Goal: Information Seeking & Learning: Learn about a topic

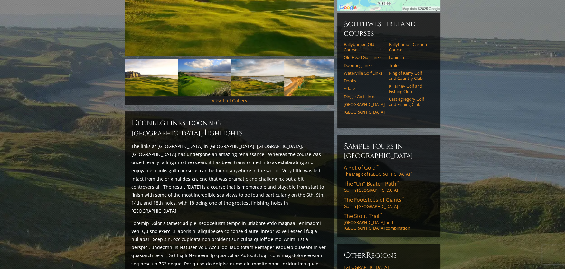
scroll to position [173, 0]
click at [353, 63] on link "Doonbeg Links" at bounding box center [364, 65] width 41 height 5
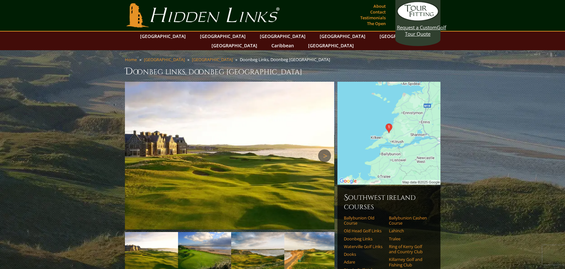
click at [321, 149] on link "Next" at bounding box center [324, 155] width 13 height 13
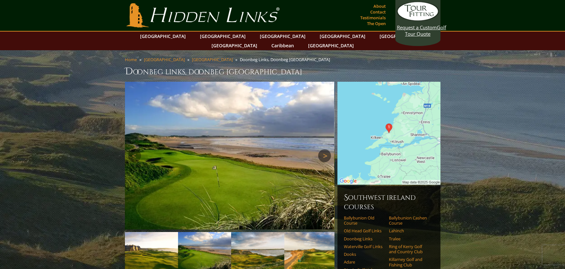
click at [321, 149] on link "Next" at bounding box center [324, 155] width 13 height 13
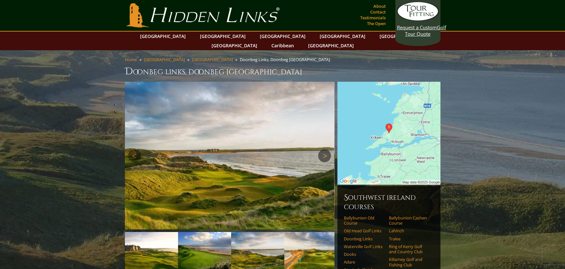
click at [321, 149] on link "Next" at bounding box center [324, 155] width 13 height 13
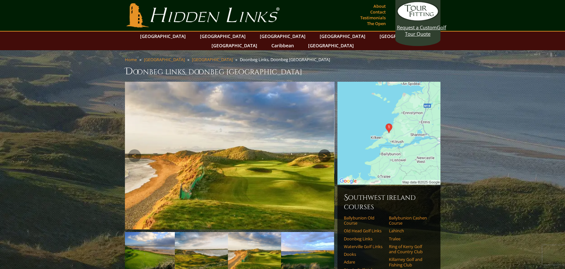
click at [321, 149] on link "Next" at bounding box center [324, 155] width 13 height 13
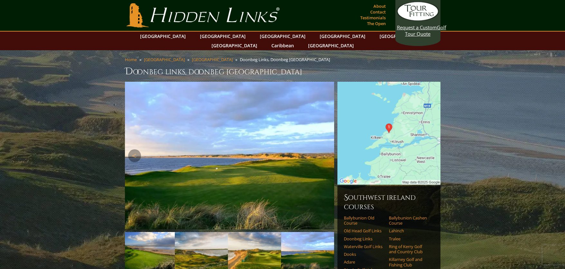
click at [321, 149] on link "Next" at bounding box center [324, 155] width 13 height 13
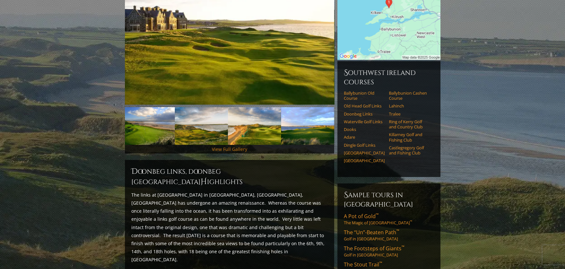
scroll to position [61, 0]
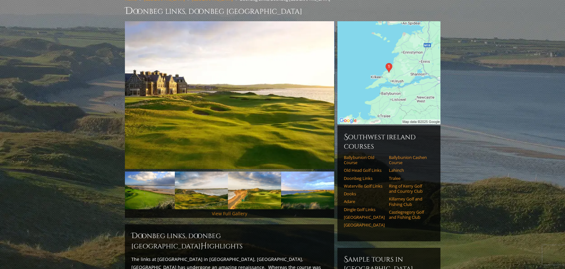
click at [228, 211] on link "View Full Gallery" at bounding box center [229, 214] width 35 height 6
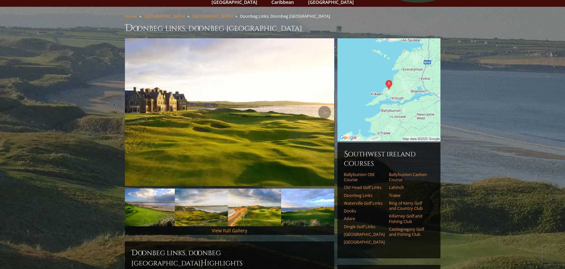
scroll to position [97, 0]
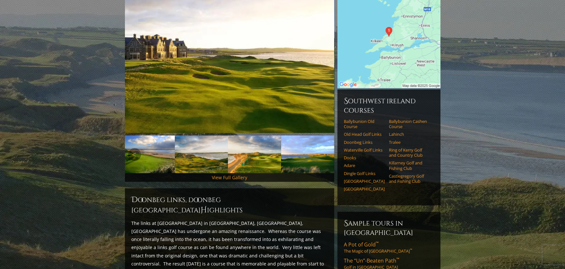
click at [165, 148] on img at bounding box center [148, 155] width 53 height 38
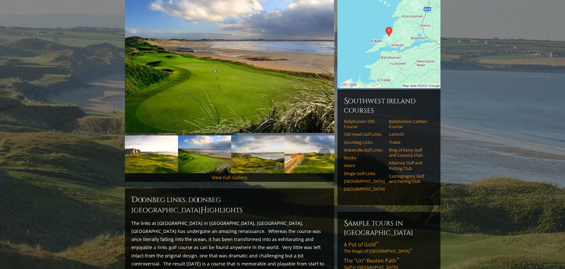
click at [187, 149] on img at bounding box center [204, 155] width 53 height 38
click at [216, 155] on img at bounding box center [204, 155] width 53 height 38
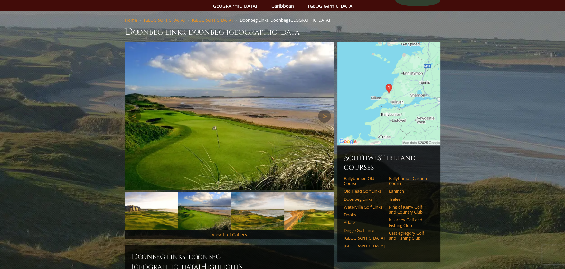
scroll to position [0, 0]
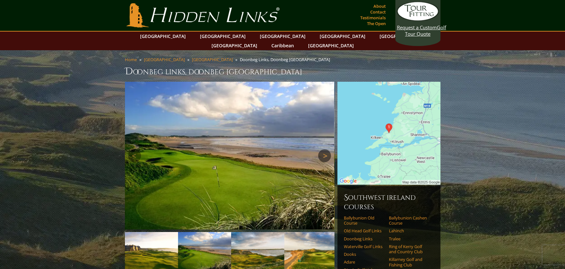
click at [324, 149] on link "Next" at bounding box center [324, 155] width 13 height 13
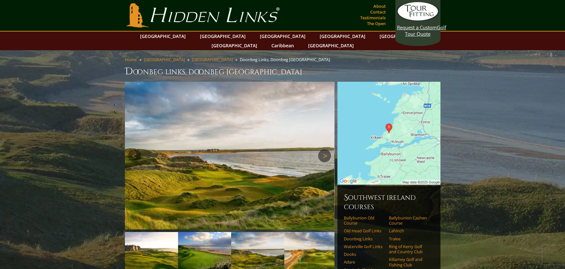
click at [324, 149] on link "Next" at bounding box center [324, 155] width 13 height 13
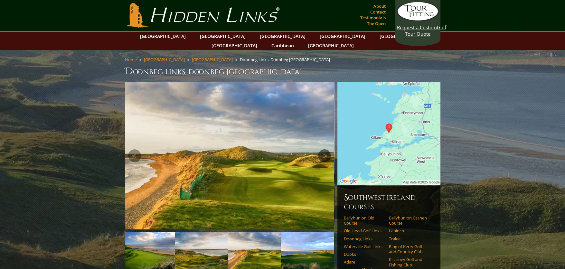
click at [324, 149] on link "Next" at bounding box center [324, 155] width 13 height 13
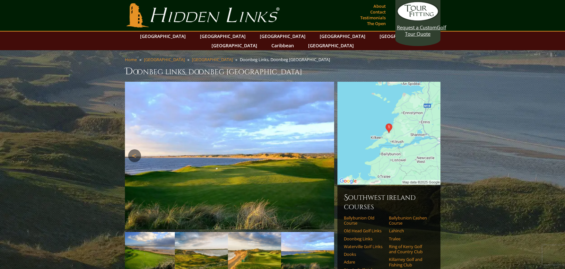
click at [132, 149] on link "Previous" at bounding box center [134, 155] width 13 height 13
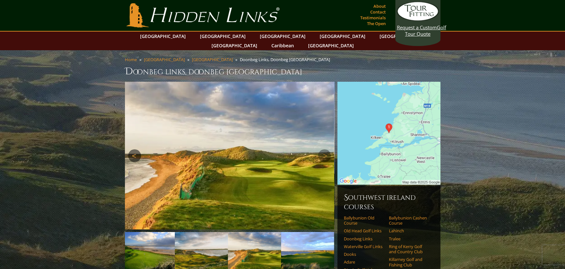
click at [132, 149] on link "Previous" at bounding box center [134, 155] width 13 height 13
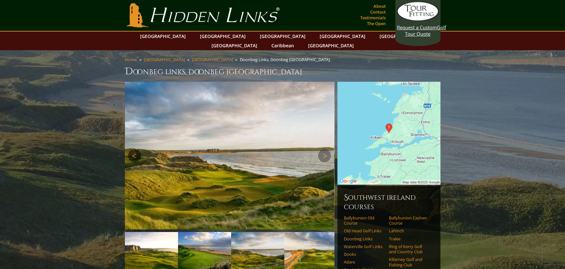
click at [132, 149] on link "Previous" at bounding box center [134, 155] width 13 height 13
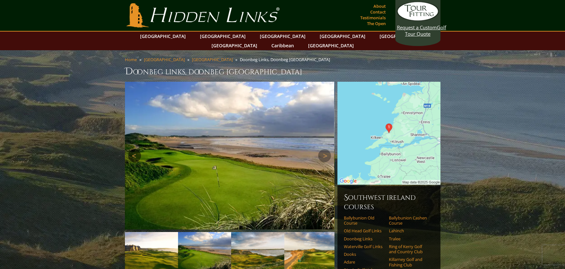
click at [132, 149] on link "Previous" at bounding box center [134, 155] width 13 height 13
